Goal: Task Accomplishment & Management: Complete application form

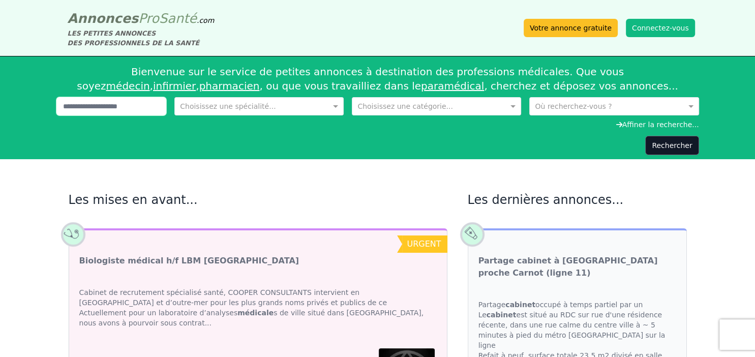
click at [86, 107] on input "text" at bounding box center [111, 106] width 110 height 18
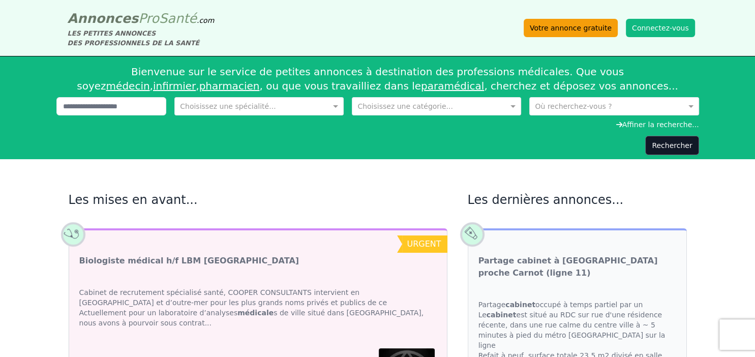
click at [579, 29] on link "Votre annonce gratuite" at bounding box center [571, 28] width 94 height 18
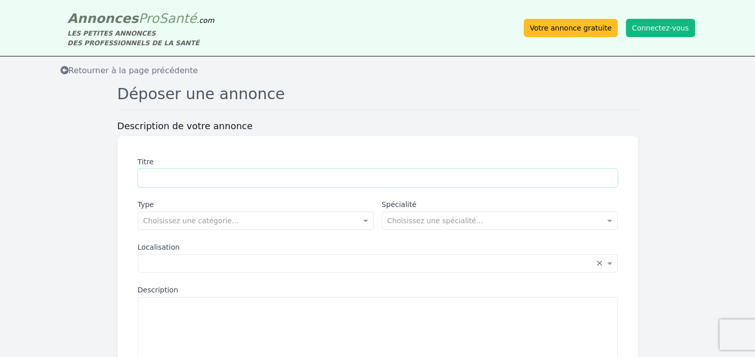
click at [178, 177] on input "Titre" at bounding box center [378, 178] width 480 height 18
type input "*"
type input "**********"
click at [239, 227] on div "Choisissez une catégorie..." at bounding box center [256, 221] width 236 height 18
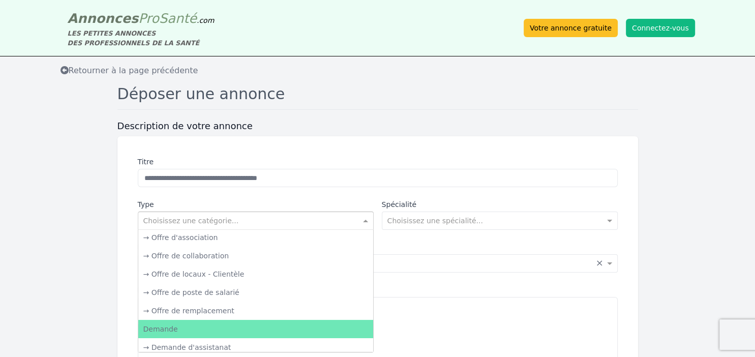
scroll to position [56, 0]
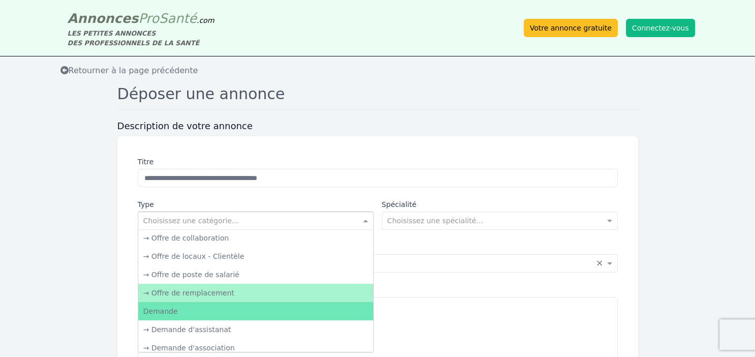
click at [207, 294] on div "→ Offre de remplacement" at bounding box center [255, 293] width 235 height 18
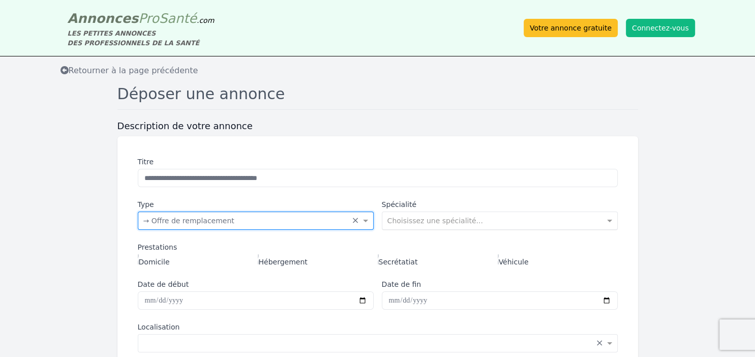
click at [399, 220] on input "text" at bounding box center [490, 220] width 204 height 10
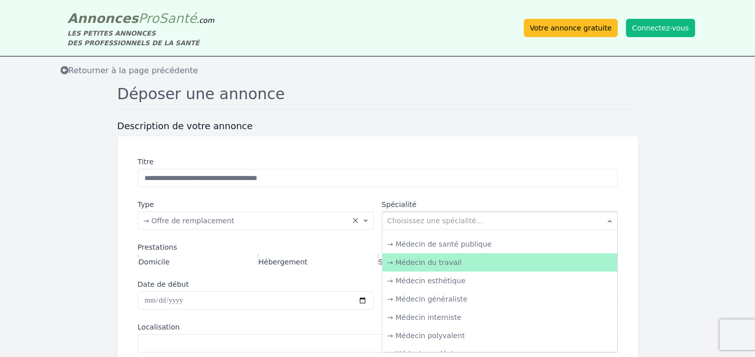
scroll to position [673, 0]
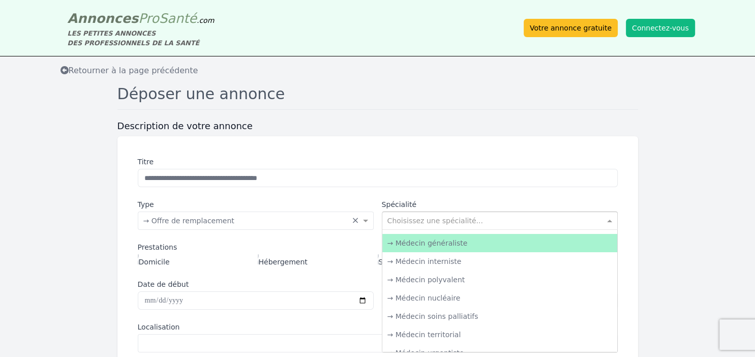
click at [434, 247] on div "→ Médecin généraliste" at bounding box center [499, 243] width 235 height 18
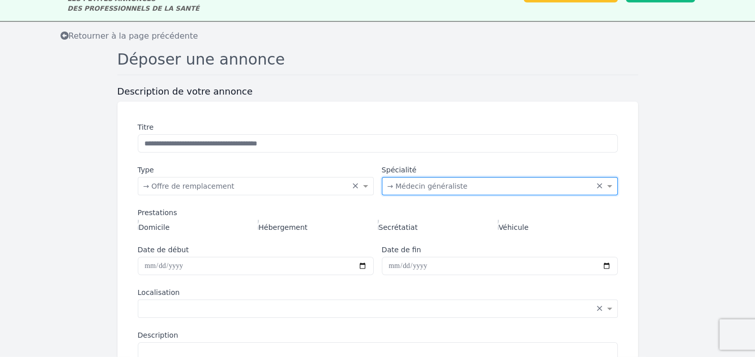
scroll to position [53, 0]
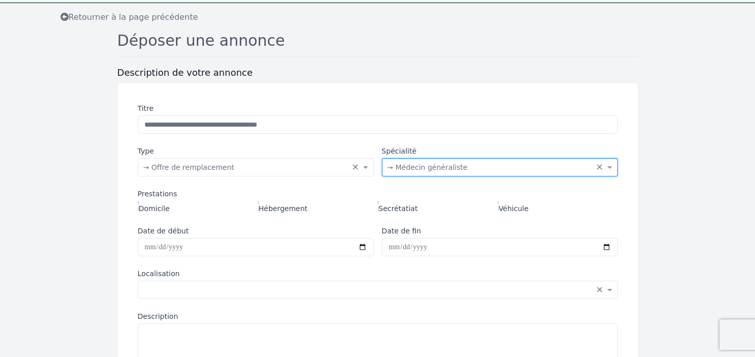
click at [382, 209] on label "Secrétatiat" at bounding box center [398, 207] width 40 height 13
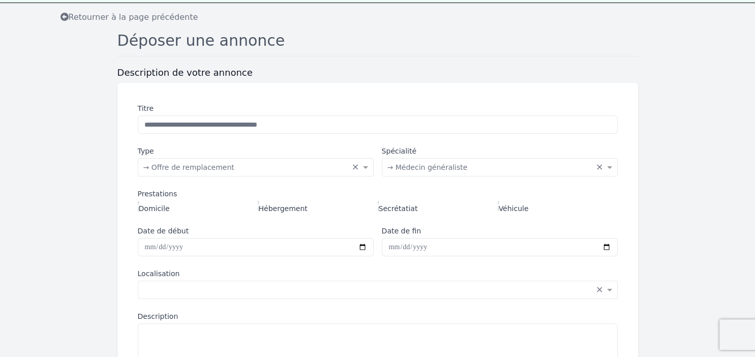
click at [400, 204] on label "Secrétatiat" at bounding box center [398, 207] width 40 height 13
click at [375, 206] on div "Hébergement" at bounding box center [318, 207] width 120 height 13
click at [376, 202] on div "Domicile Hébergement Secrétatiat Véhicule" at bounding box center [378, 207] width 480 height 13
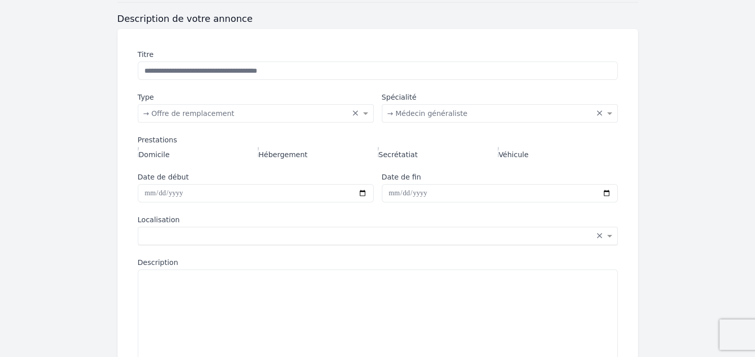
click at [188, 232] on input "text" at bounding box center [367, 235] width 449 height 10
type input "**********"
click at [193, 279] on textarea "Description" at bounding box center [378, 327] width 480 height 115
click at [180, 235] on input "text" at bounding box center [367, 235] width 449 height 10
drag, startPoint x: 196, startPoint y: 233, endPoint x: 131, endPoint y: 234, distance: 65.1
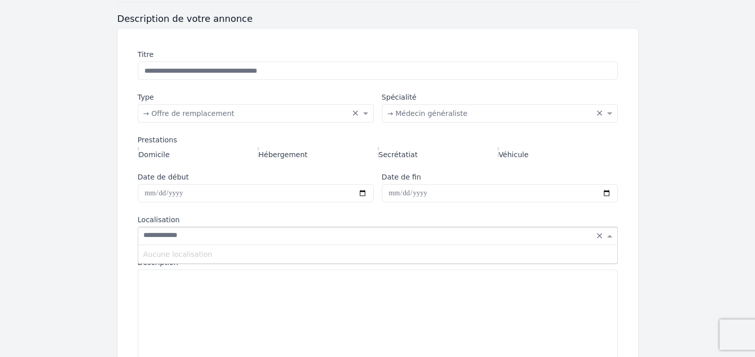
click at [143, 234] on input "**********" at bounding box center [367, 235] width 449 height 10
type input "*"
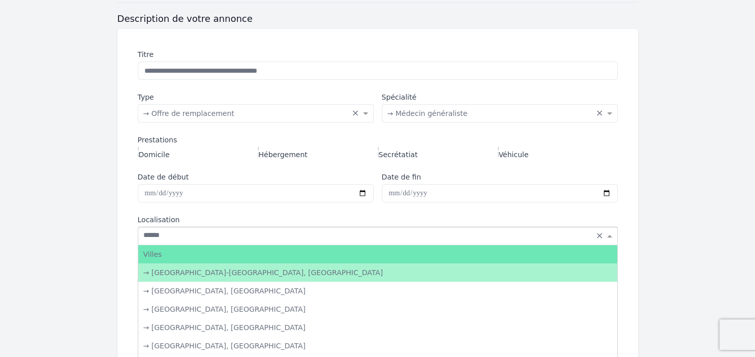
type input "*******"
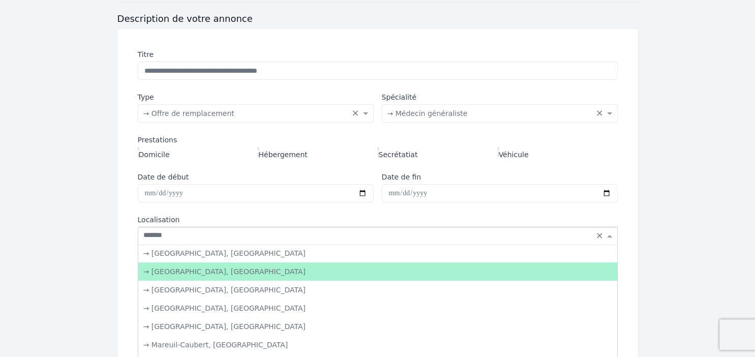
scroll to position [112, 0]
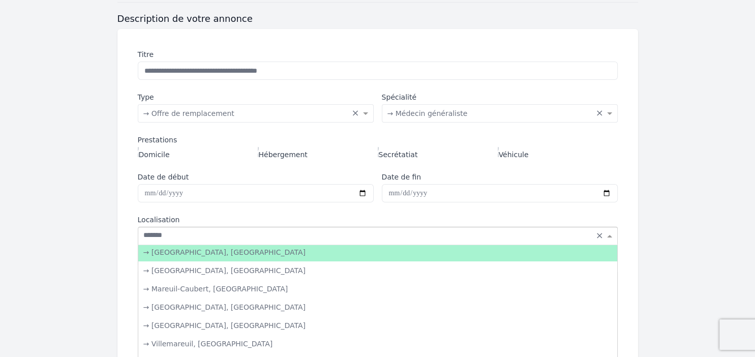
click at [194, 250] on div "→ [GEOGRAPHIC_DATA], [GEOGRAPHIC_DATA]" at bounding box center [377, 252] width 479 height 18
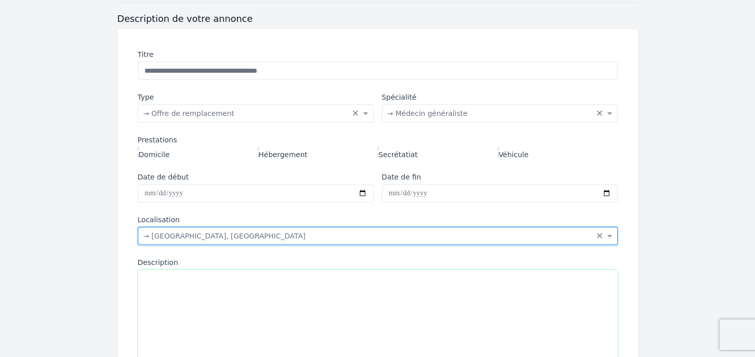
click at [171, 281] on textarea "Description" at bounding box center [378, 327] width 480 height 115
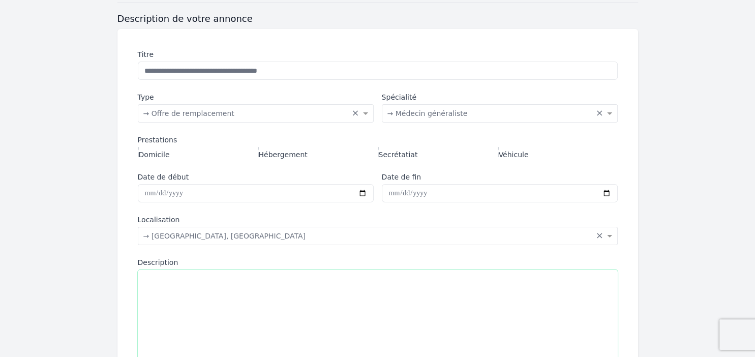
click at [168, 295] on textarea "Description" at bounding box center [378, 327] width 480 height 115
paste textarea "**********"
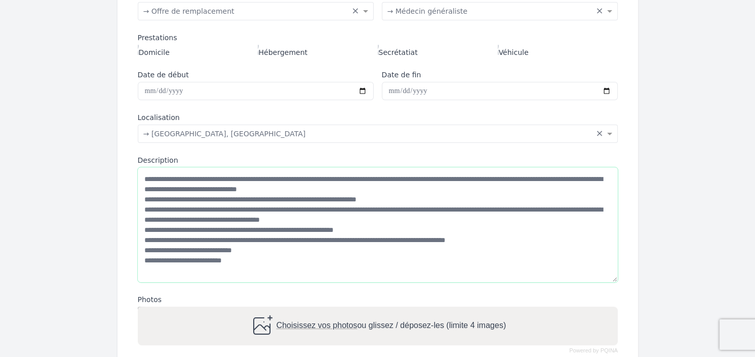
scroll to position [320, 0]
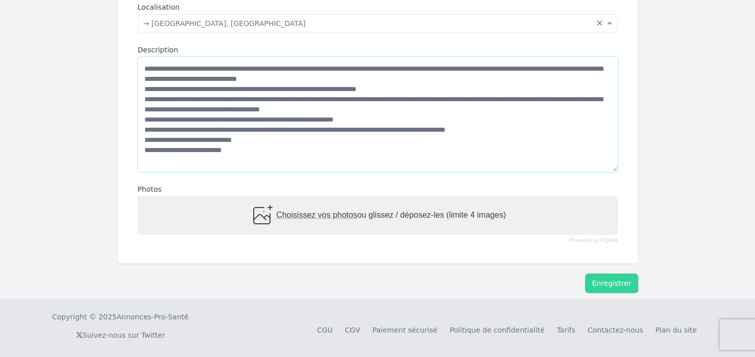
type textarea "**********"
click at [612, 278] on button "Enregistrer" at bounding box center [611, 283] width 52 height 19
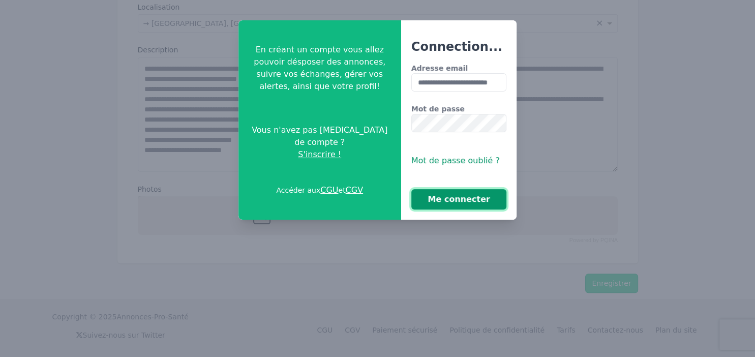
click at [468, 200] on button "Me connecter" at bounding box center [459, 199] width 96 height 20
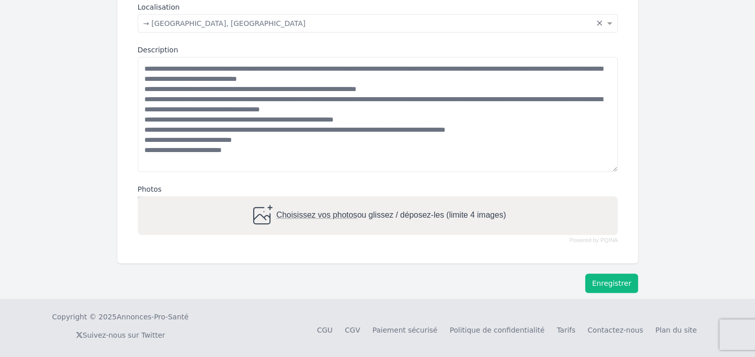
click at [629, 276] on button "Enregistrer" at bounding box center [611, 283] width 52 height 19
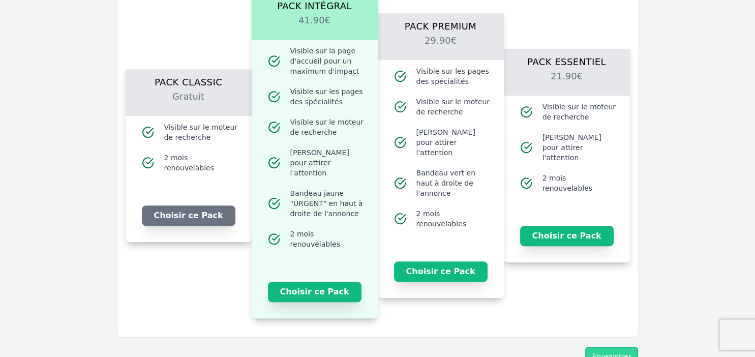
scroll to position [588, 0]
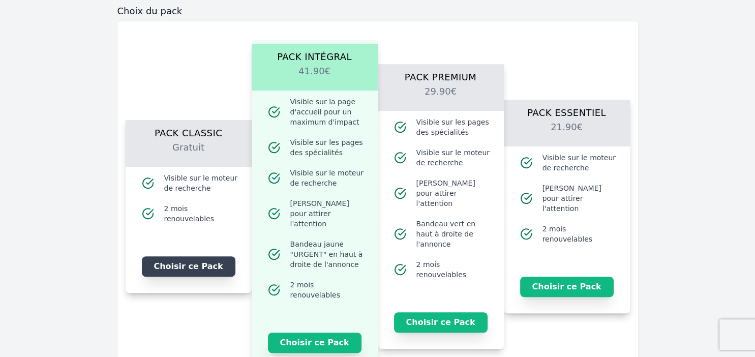
click at [192, 257] on button "Choisir ce Pack" at bounding box center [189, 266] width 94 height 20
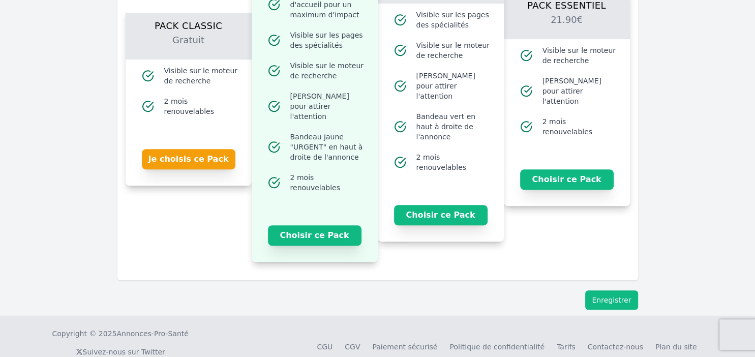
click at [621, 290] on button "Enregistrer" at bounding box center [611, 299] width 52 height 19
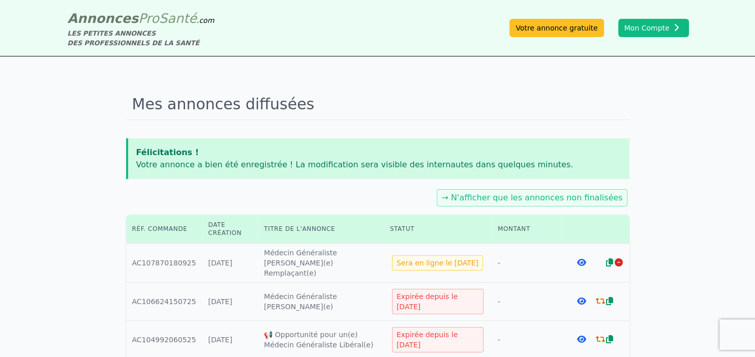
click at [600, 297] on icon at bounding box center [600, 301] width 9 height 8
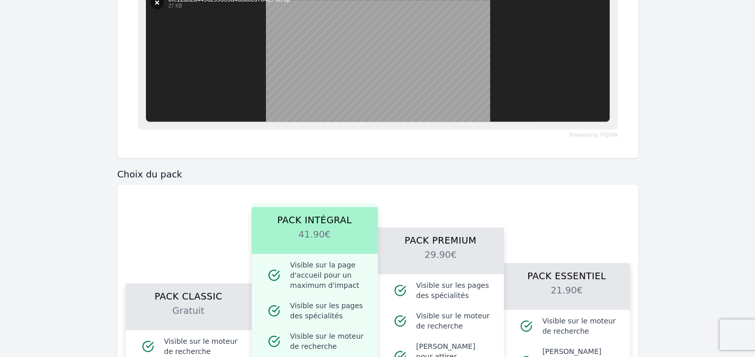
scroll to position [913, 0]
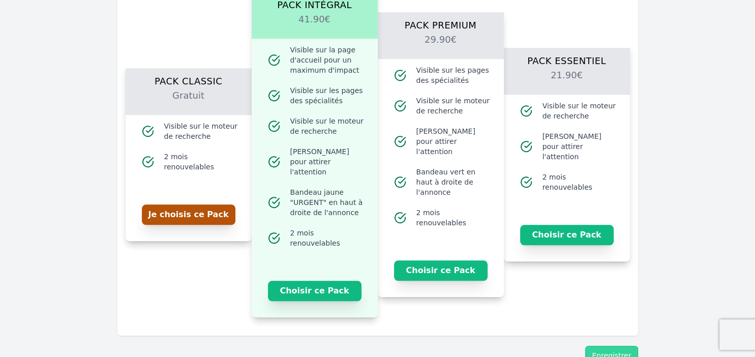
click at [199, 208] on button "Je choisis ce Pack" at bounding box center [189, 214] width 94 height 20
